Goal: Task Accomplishment & Management: Use online tool/utility

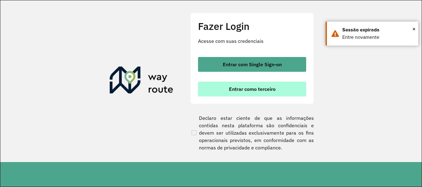
click at [239, 90] on span "Entrar como terceiro" at bounding box center [252, 89] width 47 height 5
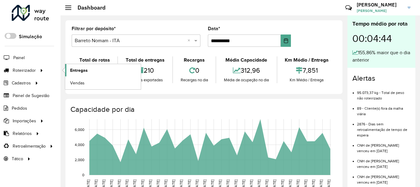
click at [83, 71] on span "Entregas" at bounding box center [79, 70] width 18 height 6
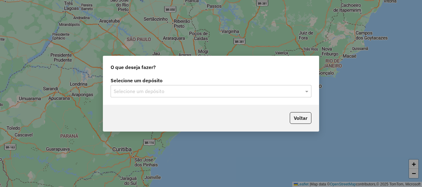
click at [163, 94] on input "text" at bounding box center [205, 91] width 182 height 7
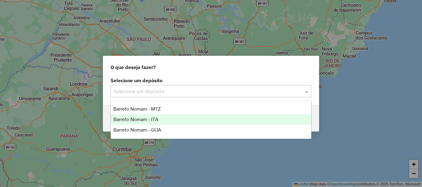
click at [159, 115] on div "Barreto Nomam - ITA" at bounding box center [211, 120] width 200 height 10
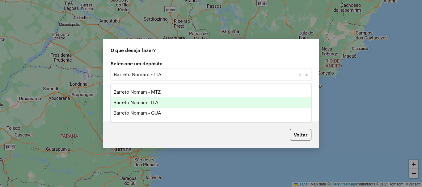
click at [165, 74] on input "text" at bounding box center [205, 74] width 182 height 7
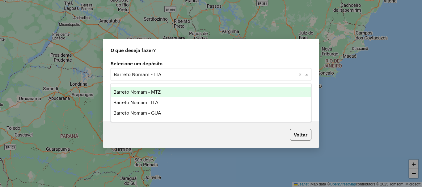
click at [155, 90] on span "Barreto Nomam - MTZ" at bounding box center [136, 92] width 47 height 5
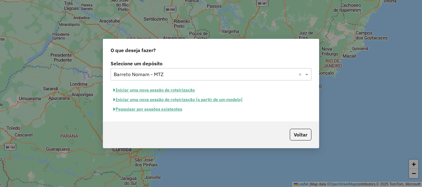
click at [160, 111] on button "Pesquisar por sessões existentes" at bounding box center [148, 110] width 74 height 10
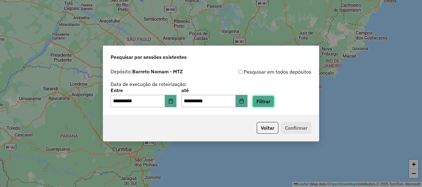
click at [265, 101] on button "Filtrar" at bounding box center [263, 102] width 22 height 12
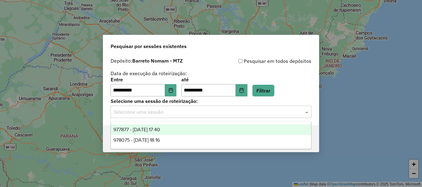
click at [191, 115] on input "text" at bounding box center [205, 112] width 182 height 7
click at [177, 128] on div "977877 - 12/08/2025 17:40" at bounding box center [211, 130] width 200 height 10
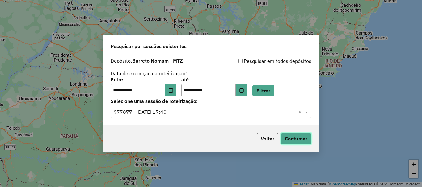
click at [299, 136] on button "Confirmar" at bounding box center [296, 139] width 31 height 12
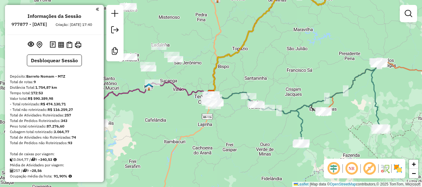
scroll to position [185, 0]
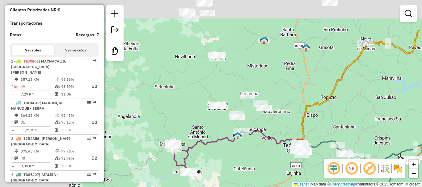
drag, startPoint x: 156, startPoint y: 115, endPoint x: 246, endPoint y: 164, distance: 103.1
click at [245, 164] on div "Janela de atendimento Grade de atendimento Capacidade Transportadoras Veículos …" at bounding box center [211, 93] width 422 height 187
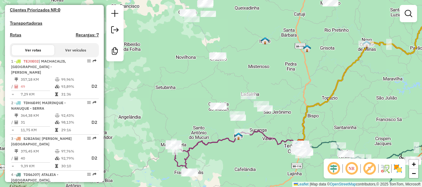
drag, startPoint x: 163, startPoint y: 99, endPoint x: 171, endPoint y: 74, distance: 25.9
click at [171, 74] on div "Janela de atendimento Grade de atendimento Capacidade Transportadoras Veículos …" at bounding box center [211, 93] width 422 height 187
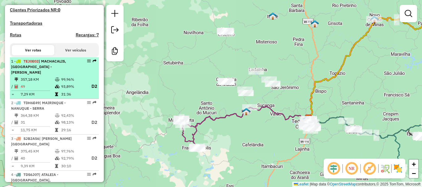
click at [50, 82] on td "357,18 KM" at bounding box center [37, 80] width 34 height 6
select select "**********"
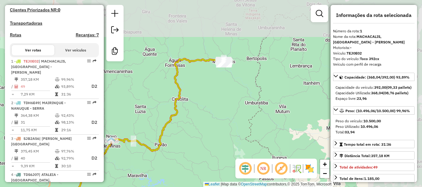
drag, startPoint x: 290, startPoint y: 104, endPoint x: 214, endPoint y: 160, distance: 94.5
click at [214, 160] on div "Janela de atendimento Grade de atendimento Capacidade Transportadoras Veículos …" at bounding box center [211, 93] width 422 height 187
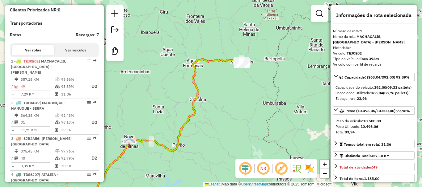
drag, startPoint x: 196, startPoint y: 135, endPoint x: 229, endPoint y: 131, distance: 33.3
click at [229, 131] on div "Janela de atendimento Grade de atendimento Capacidade Transportadoras Veículos …" at bounding box center [211, 93] width 422 height 187
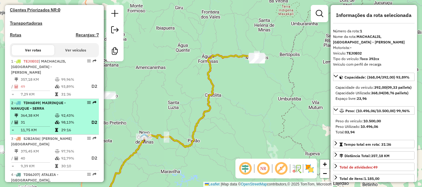
click at [52, 119] on td "31" at bounding box center [37, 123] width 34 height 8
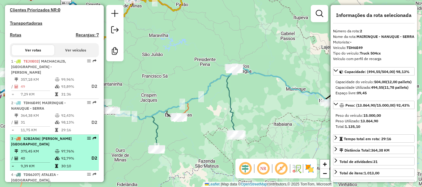
click at [46, 146] on span "| CARLOS CHAGAS - VILA PEREIRA - EPAMINONDAS" at bounding box center [41, 141] width 61 height 10
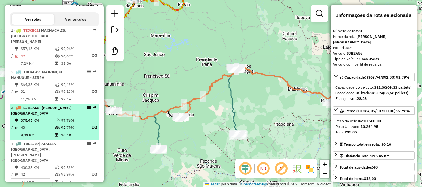
scroll to position [247, 0]
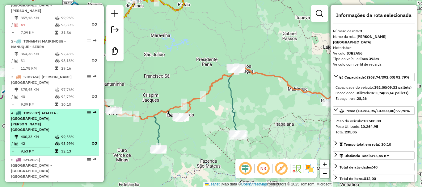
click at [41, 127] on div "4 - TDS6J07 | ATALEIA - FINDELÂNDIA, CARLOS CHAGAS - VILA PEREIRA - EPAMINONDAS" at bounding box center [43, 122] width 65 height 22
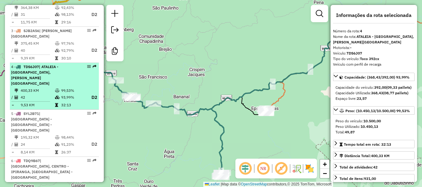
scroll to position [309, 0]
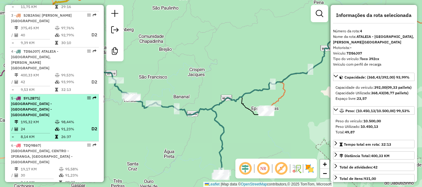
click at [42, 105] on span "| SANTO ANTONIO DO MUCURI - MALACACHETA - FRANCISCOPOLIS" at bounding box center [31, 106] width 41 height 21
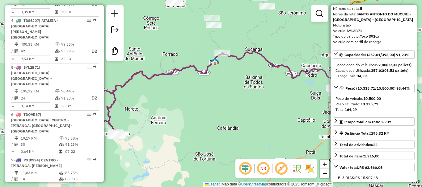
scroll to position [31, 0]
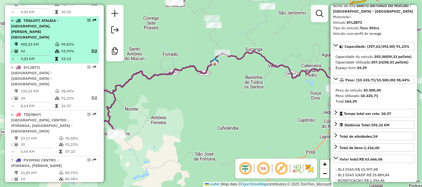
click at [39, 41] on td "400,33 KM" at bounding box center [37, 44] width 34 height 6
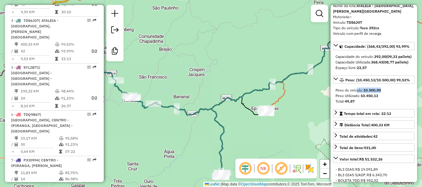
drag, startPoint x: 385, startPoint y: 107, endPoint x: 354, endPoint y: 104, distance: 31.0
click at [354, 104] on div "Peso do veículo: 10.500,00 Peso Utilizado: 10.450,13 Total: 49,87" at bounding box center [374, 96] width 82 height 22
click at [374, 65] on div "Capacidade Utilizada: 368,43 (08,77 pallets)" at bounding box center [373, 63] width 77 height 6
drag, startPoint x: 374, startPoint y: 74, endPoint x: 382, endPoint y: 73, distance: 8.6
click at [382, 65] on strong "368,43" at bounding box center [377, 62] width 12 height 5
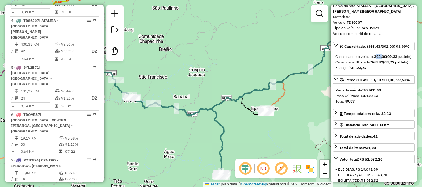
drag, startPoint x: 377, startPoint y: 61, endPoint x: 383, endPoint y: 62, distance: 5.9
click at [383, 59] on strong "392,00" at bounding box center [380, 56] width 12 height 5
drag, startPoint x: 374, startPoint y: 74, endPoint x: 380, endPoint y: 74, distance: 5.6
click at [380, 65] on strong "368,43" at bounding box center [377, 62] width 12 height 5
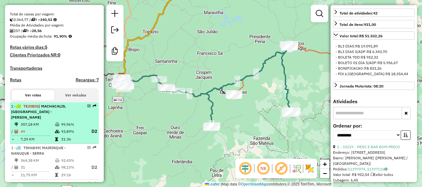
scroll to position [185, 0]
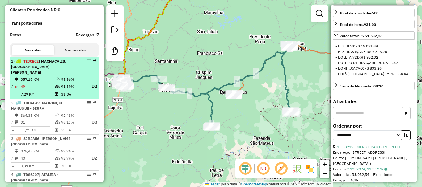
click at [37, 76] on li "1 - TEJ0E02 | MACHACALIS, NOVO ORIENTE - FREI GONZAGA 357,18 KM 99,96% / 49 93,…" at bounding box center [54, 78] width 89 height 42
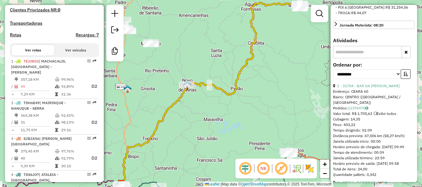
scroll to position [211, 0]
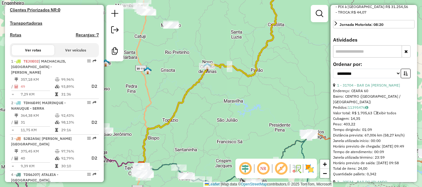
drag, startPoint x: 167, startPoint y: 142, endPoint x: 185, endPoint y: 124, distance: 24.7
click at [185, 124] on div "Janela de atendimento Grade de atendimento Capacidade Transportadoras Veículos …" at bounding box center [211, 93] width 422 height 187
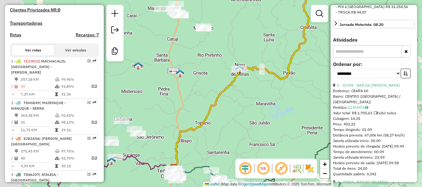
drag, startPoint x: 200, startPoint y: 96, endPoint x: 236, endPoint y: 99, distance: 36.0
click at [236, 99] on div "Janela de atendimento Grade de atendimento Capacidade Transportadoras Veículos …" at bounding box center [211, 93] width 422 height 187
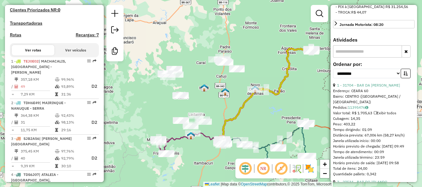
drag, startPoint x: 209, startPoint y: 100, endPoint x: 231, endPoint y: 104, distance: 22.9
click at [231, 104] on div "Janela de atendimento Grade de atendimento Capacidade Transportadoras Veículos …" at bounding box center [211, 93] width 422 height 187
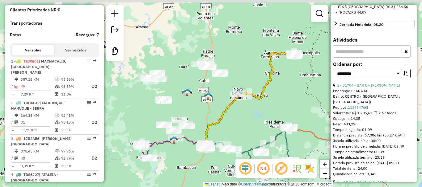
drag, startPoint x: 199, startPoint y: 76, endPoint x: 181, endPoint y: 80, distance: 18.8
click at [181, 80] on div "Janela de atendimento Grade de atendimento Capacidade Transportadoras Veículos …" at bounding box center [211, 93] width 422 height 187
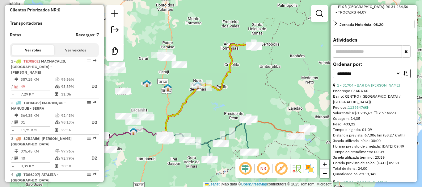
drag, startPoint x: 173, startPoint y: 62, endPoint x: 201, endPoint y: 64, distance: 28.2
click at [200, 64] on div "Janela de atendimento Grade de atendimento Capacidade Transportadoras Veículos …" at bounding box center [211, 93] width 422 height 187
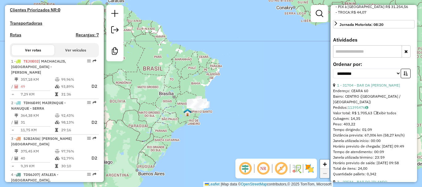
drag, startPoint x: 132, startPoint y: 140, endPoint x: 160, endPoint y: 128, distance: 30.3
click at [160, 128] on div "Janela de atendimento Grade de atendimento Capacidade Transportadoras Veículos …" at bounding box center [211, 93] width 422 height 187
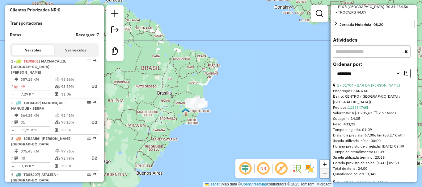
drag, startPoint x: 192, startPoint y: 77, endPoint x: 122, endPoint y: 111, distance: 78.0
click at [123, 110] on div "Janela de atendimento Grade de atendimento Capacidade Transportadoras Veículos …" at bounding box center [211, 93] width 422 height 187
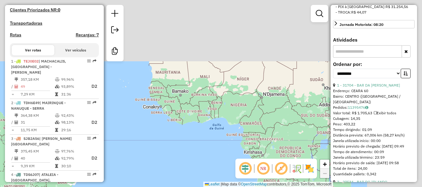
drag, startPoint x: 283, startPoint y: 54, endPoint x: 194, endPoint y: 137, distance: 122.3
click at [194, 137] on div "Janela de atendimento Grade de atendimento Capacidade Transportadoras Veículos …" at bounding box center [211, 93] width 422 height 187
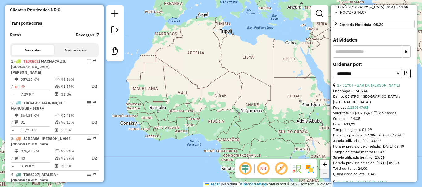
drag, startPoint x: 178, startPoint y: 119, endPoint x: 236, endPoint y: 83, distance: 68.6
click at [236, 83] on div "Janela de atendimento Grade de atendimento Capacidade Transportadoras Veículos …" at bounding box center [211, 93] width 422 height 187
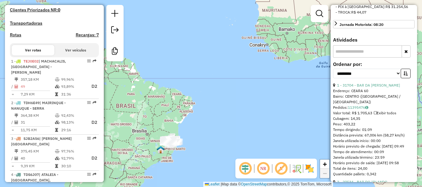
drag, startPoint x: 228, startPoint y: 97, endPoint x: 261, endPoint y: 76, distance: 38.9
click at [261, 76] on div "Janela de atendimento Grade de atendimento Capacidade Transportadoras Veículos …" at bounding box center [211, 93] width 422 height 187
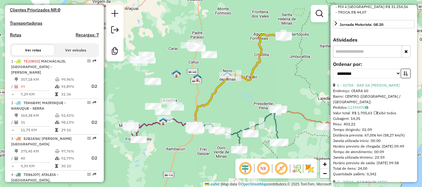
drag, startPoint x: 238, startPoint y: 59, endPoint x: 252, endPoint y: 101, distance: 44.6
click at [252, 101] on div "Janela de atendimento Grade de atendimento Capacidade Transportadoras Veículos …" at bounding box center [211, 93] width 422 height 187
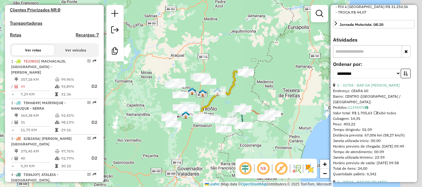
drag, startPoint x: 283, startPoint y: 95, endPoint x: 261, endPoint y: 99, distance: 22.2
click at [261, 99] on div "Janela de atendimento Grade de atendimento Capacidade Transportadoras Veículos …" at bounding box center [211, 93] width 422 height 187
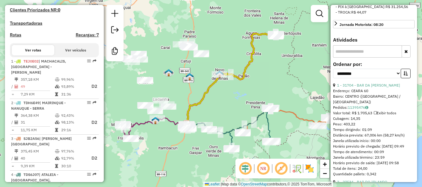
drag, startPoint x: 188, startPoint y: 114, endPoint x: 234, endPoint y: 103, distance: 46.6
click at [234, 103] on div "Janela de atendimento Grade de atendimento Capacidade Transportadoras Veículos …" at bounding box center [211, 93] width 422 height 187
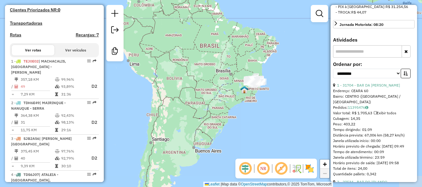
drag, startPoint x: 170, startPoint y: 123, endPoint x: 205, endPoint y: 108, distance: 37.3
click at [205, 108] on div "Janela de atendimento Grade de atendimento Capacidade Transportadoras Veículos …" at bounding box center [211, 93] width 422 height 187
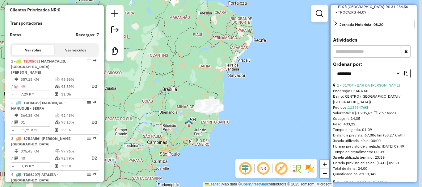
drag, startPoint x: 255, startPoint y: 101, endPoint x: 201, endPoint y: 122, distance: 58.3
click at [201, 122] on div "Janela de atendimento Grade de atendimento Capacidade Transportadoras Veículos …" at bounding box center [211, 93] width 422 height 187
